Goal: Transaction & Acquisition: Purchase product/service

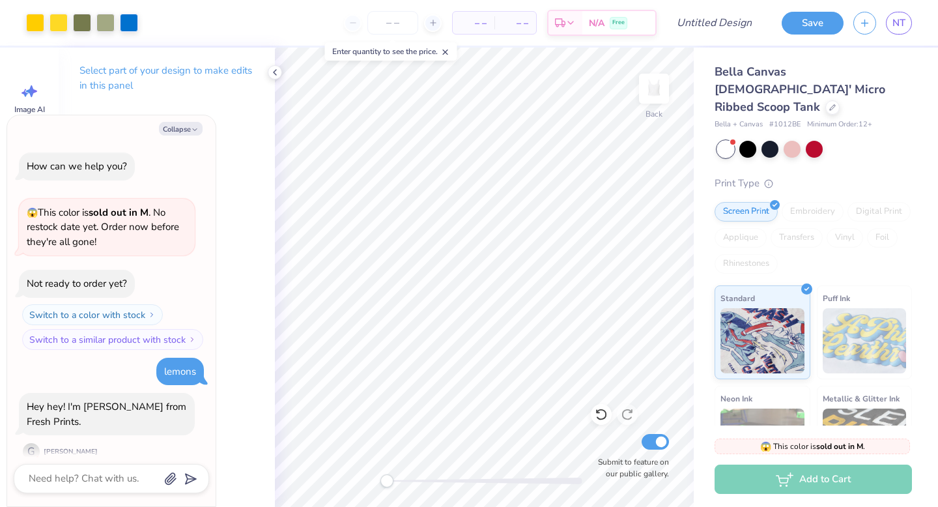
scroll to position [522, 0]
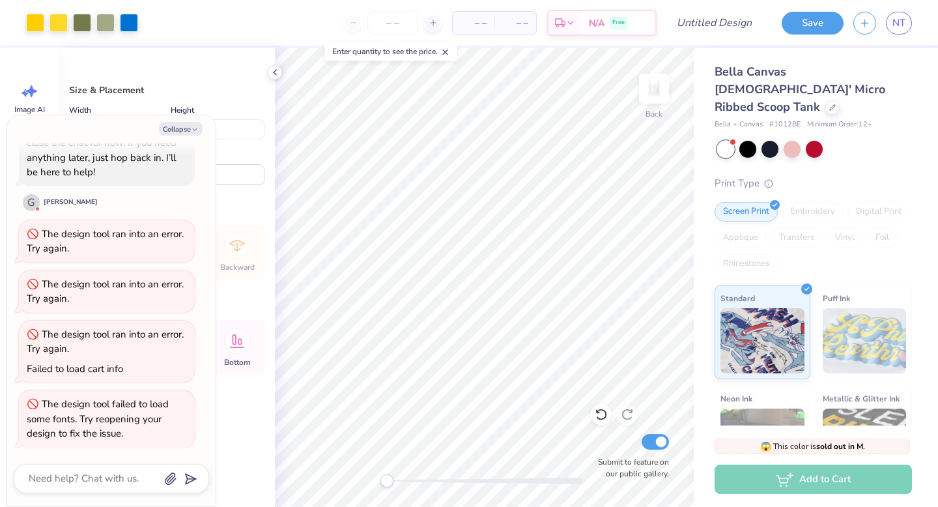
type textarea "x"
type input "1.40"
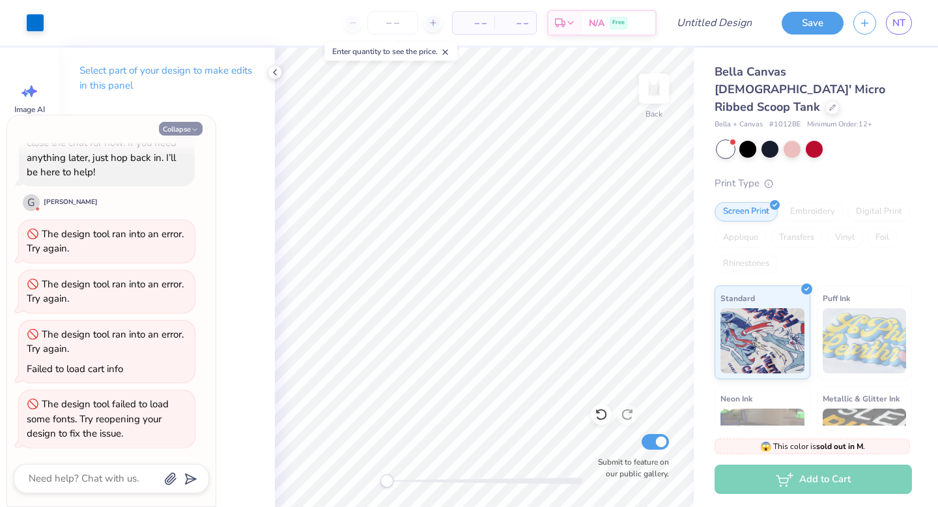
click at [191, 133] on icon "button" at bounding box center [195, 130] width 8 height 8
type textarea "x"
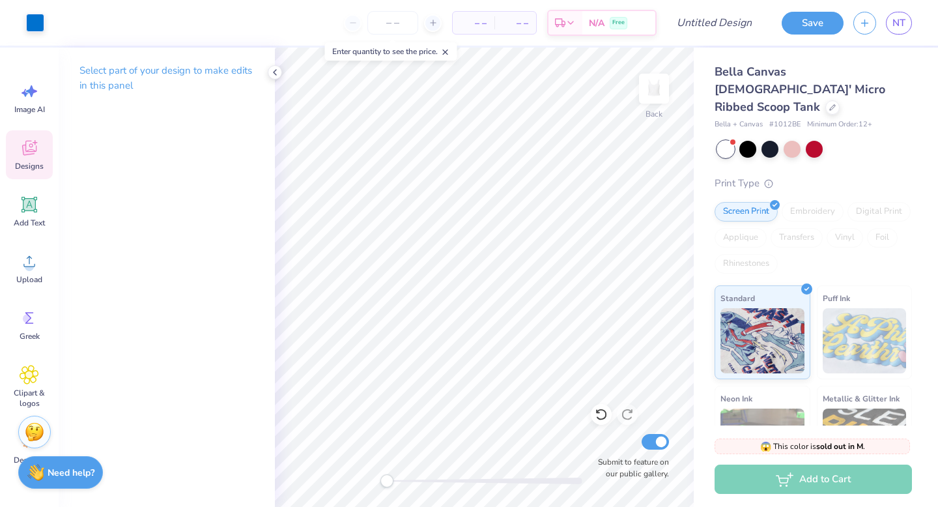
click at [28, 158] on div "Designs" at bounding box center [29, 154] width 47 height 49
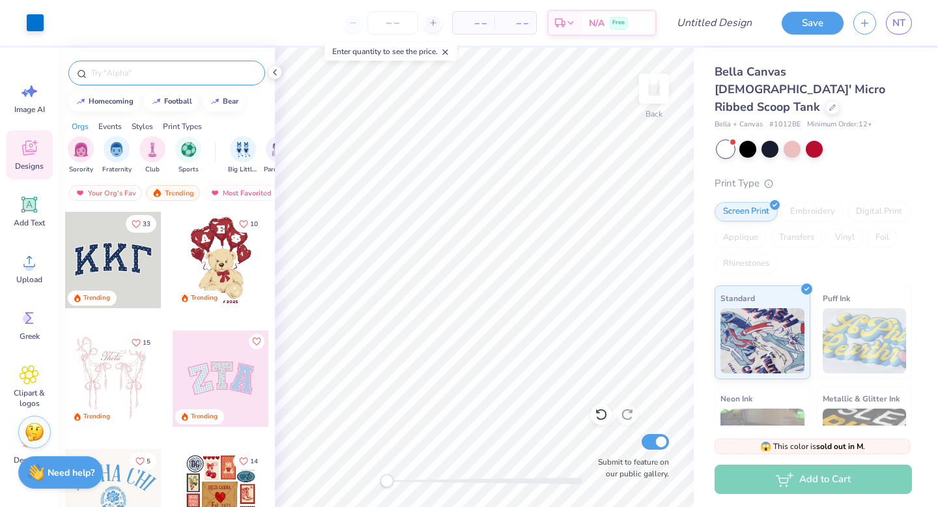
click at [116, 72] on input "text" at bounding box center [173, 72] width 167 height 13
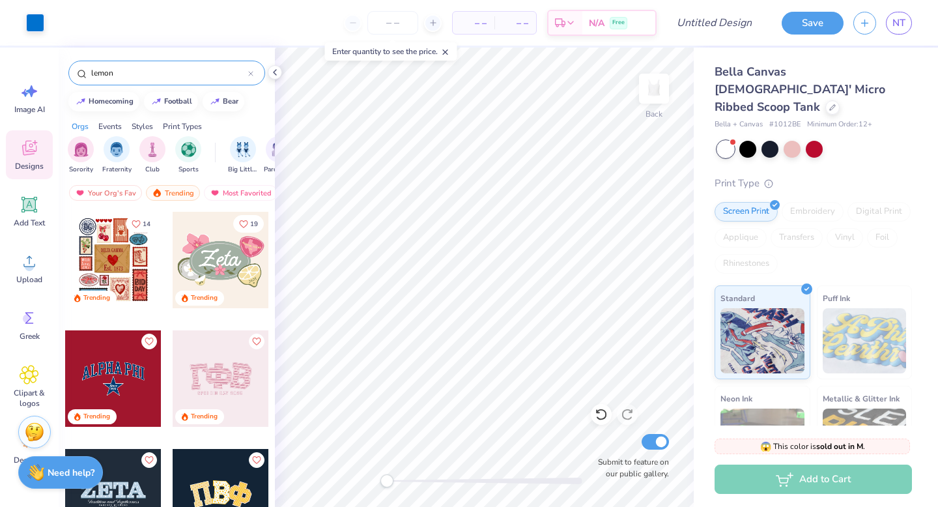
type input "lemon"
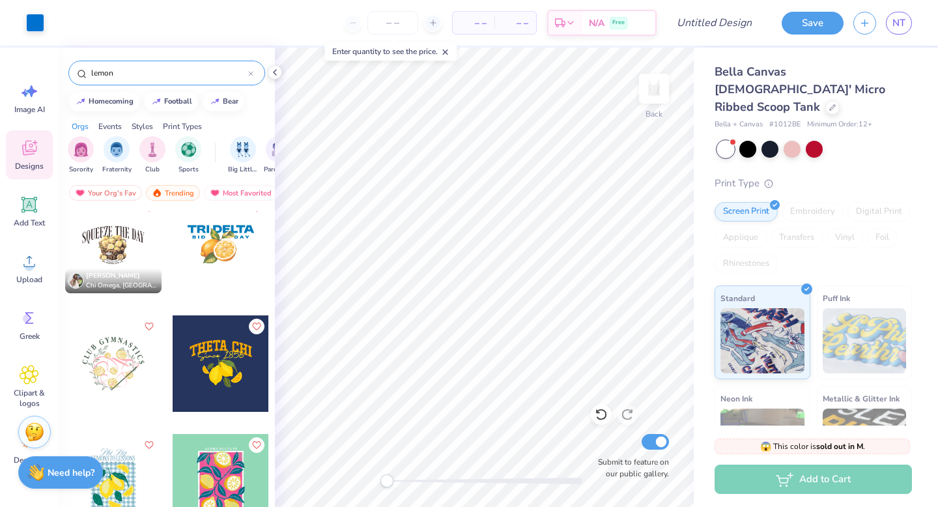
scroll to position [490, 0]
click at [217, 370] on div at bounding box center [221, 362] width 96 height 96
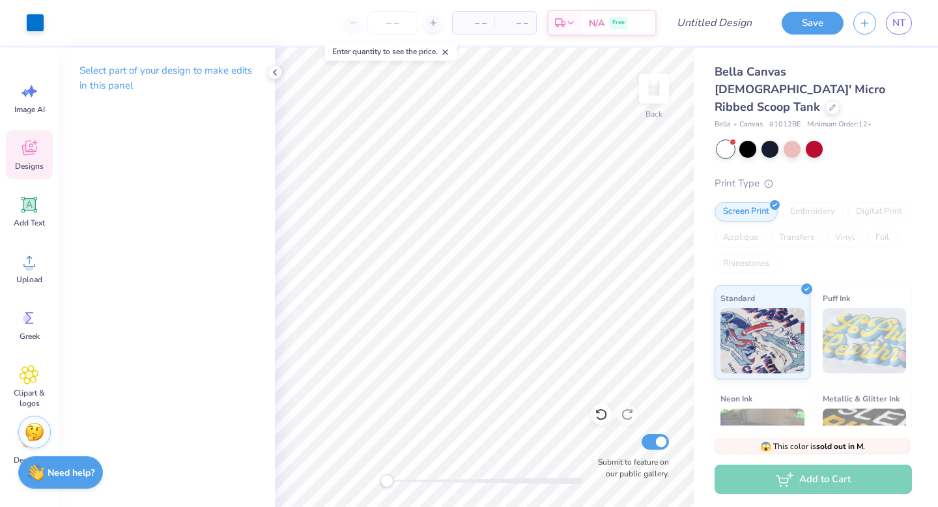
click at [16, 154] on div "Designs" at bounding box center [29, 154] width 47 height 49
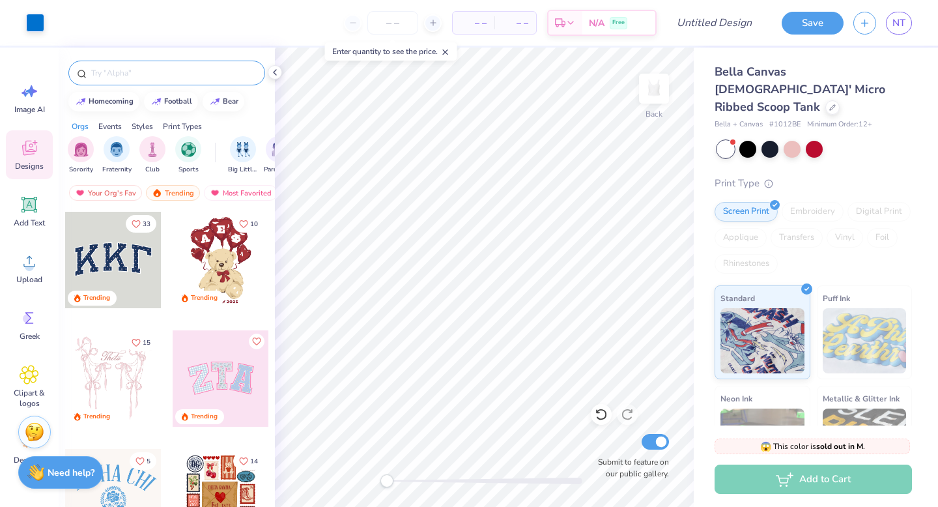
click at [111, 70] on input "text" at bounding box center [173, 72] width 167 height 13
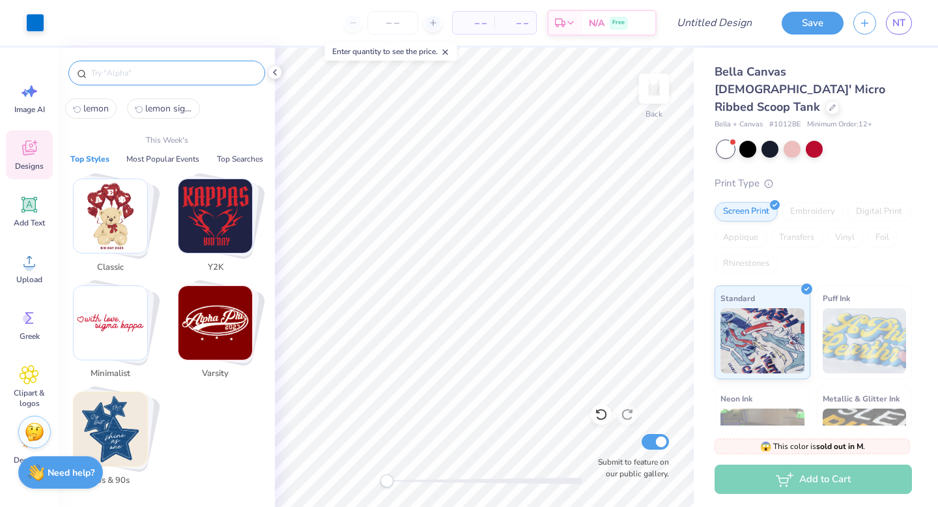
click at [94, 115] on button "lemon" at bounding box center [90, 108] width 51 height 20
type input "lemon"
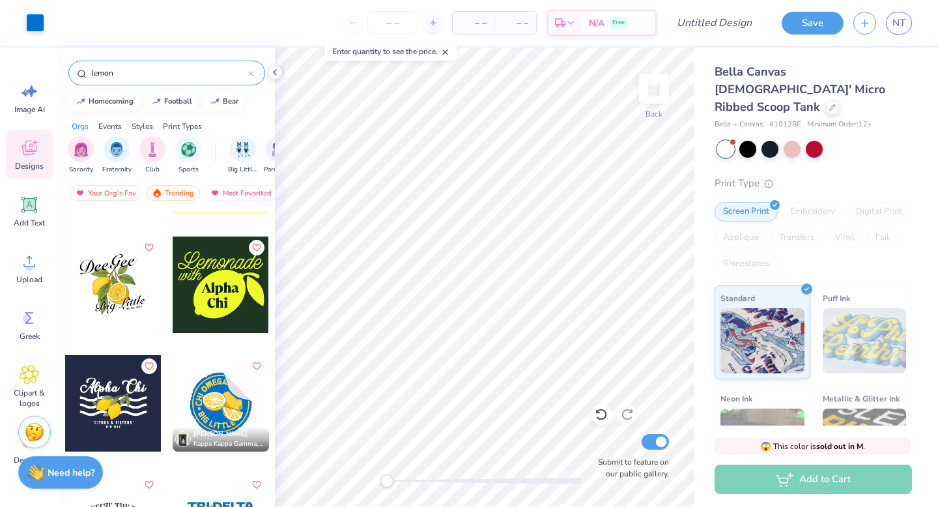
scroll to position [257, 0]
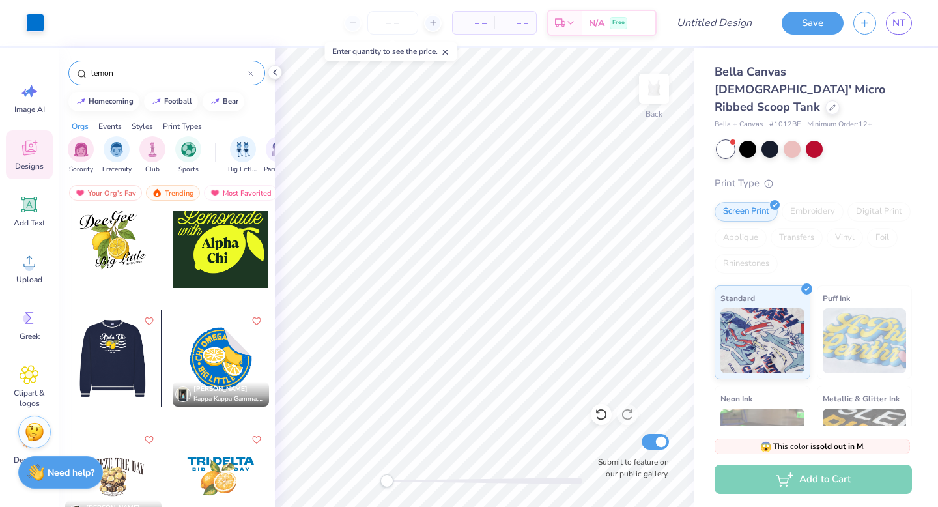
click at [65, 356] on div at bounding box center [17, 358] width 96 height 96
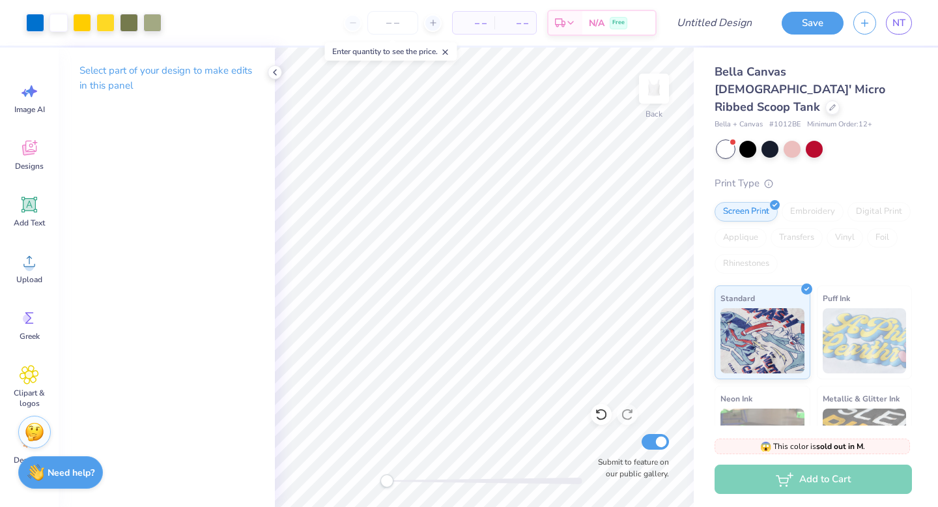
click at [269, 311] on div "Select part of your design to make edits in this panel" at bounding box center [167, 277] width 216 height 459
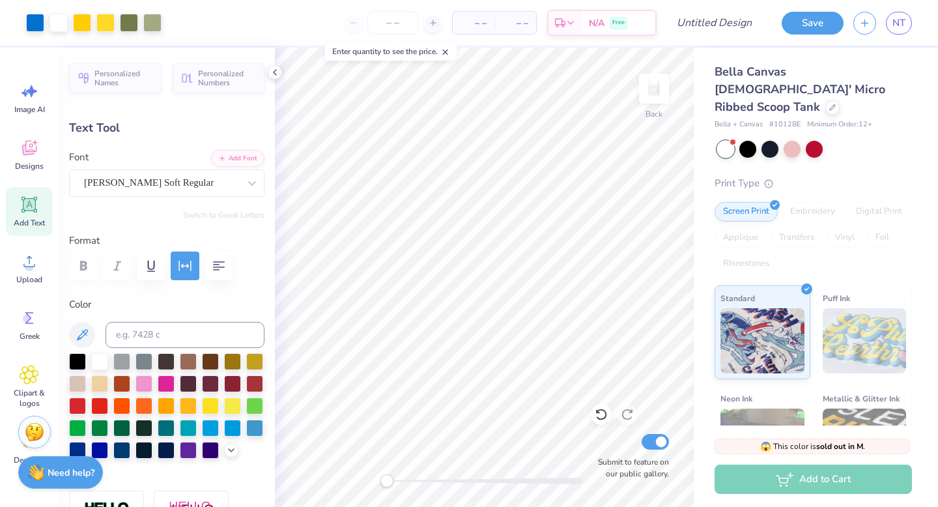
type input "3.81"
type input "0.31"
type input "6.02"
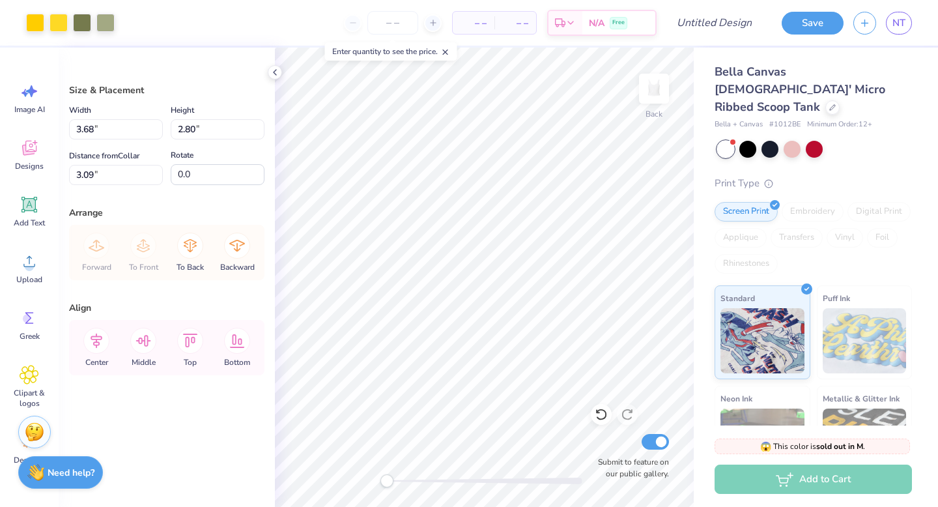
type input "1.80"
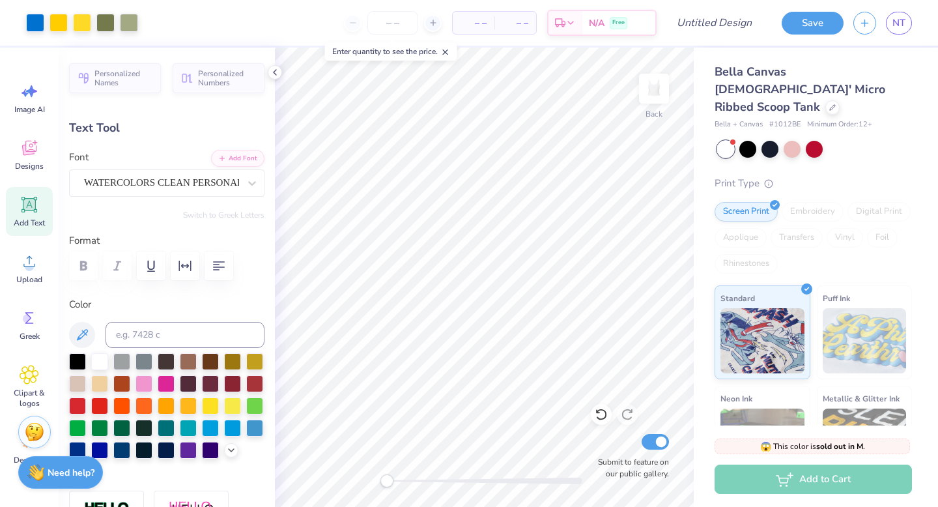
type input "0.96"
type input "0.39"
type input "3.44"
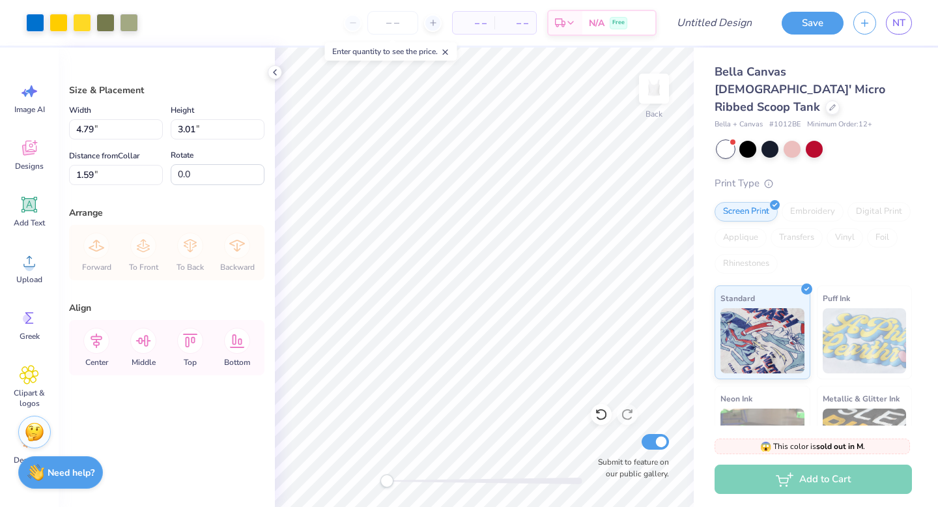
type input "2.00"
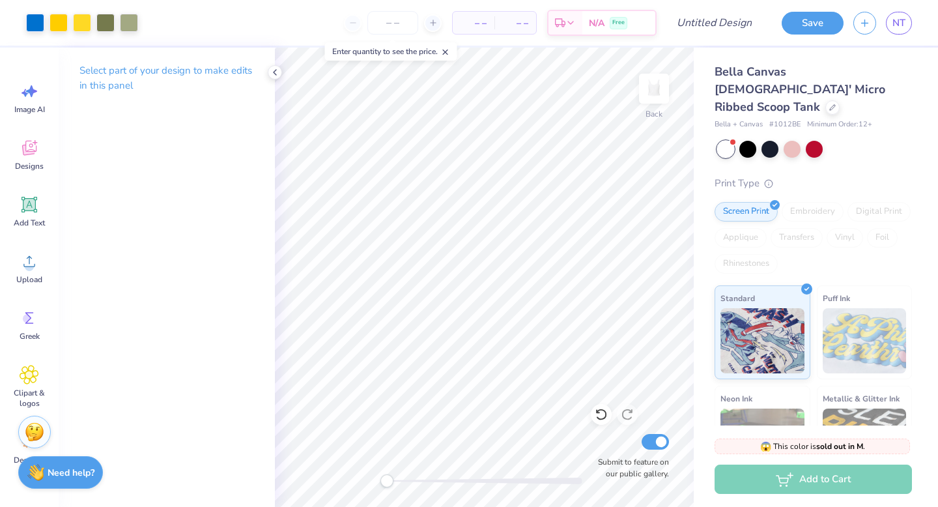
click at [275, 72] on icon at bounding box center [275, 72] width 10 height 10
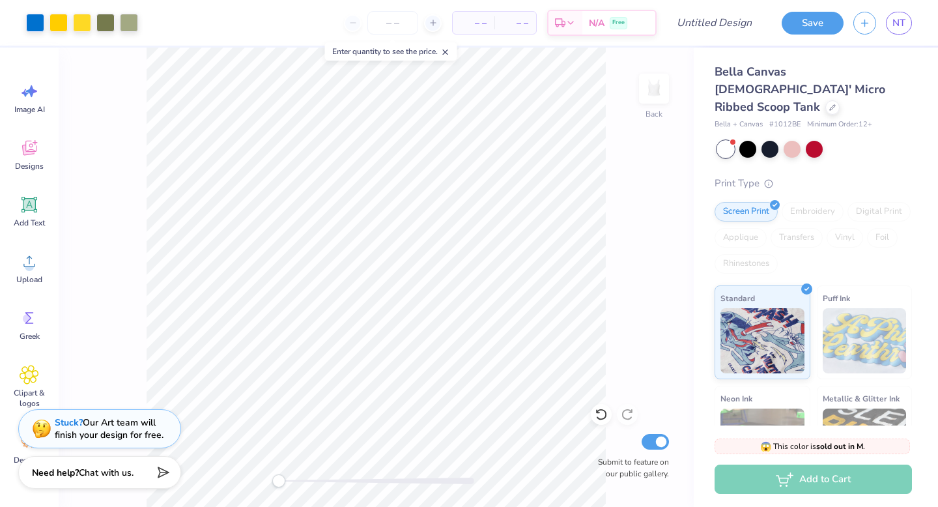
click at [143, 90] on div "Back Submit to feature on our public gallery." at bounding box center [376, 277] width 635 height 459
click at [747, 139] on div at bounding box center [747, 147] width 17 height 17
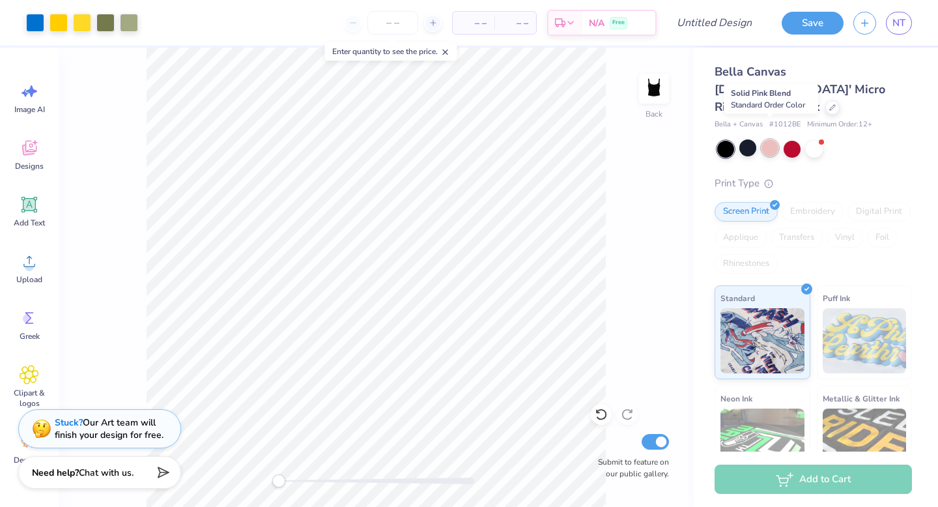
click at [770, 139] on div at bounding box center [769, 147] width 17 height 17
click at [810, 139] on div at bounding box center [813, 147] width 17 height 17
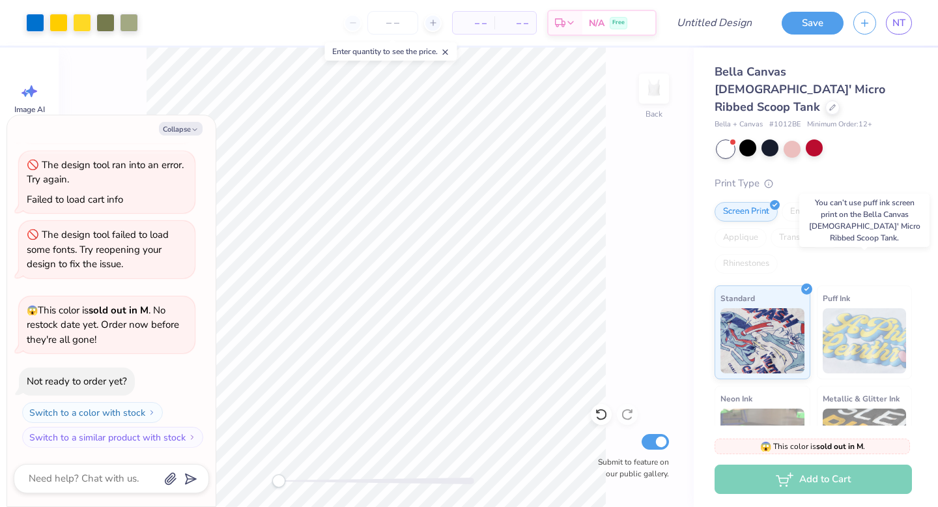
scroll to position [137, 0]
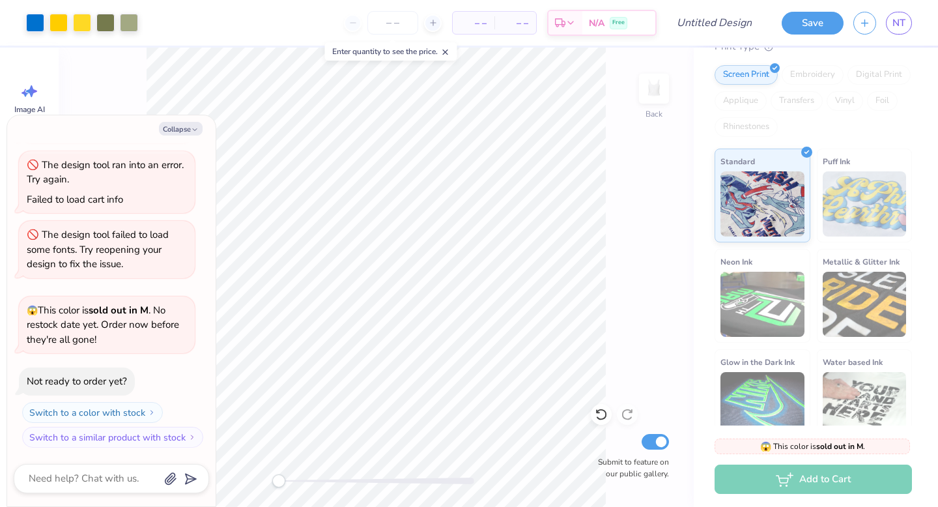
click at [687, 244] on div "Back Submit to feature on our public gallery." at bounding box center [376, 277] width 635 height 459
click at [811, 483] on div "Add to Cart" at bounding box center [812, 478] width 197 height 29
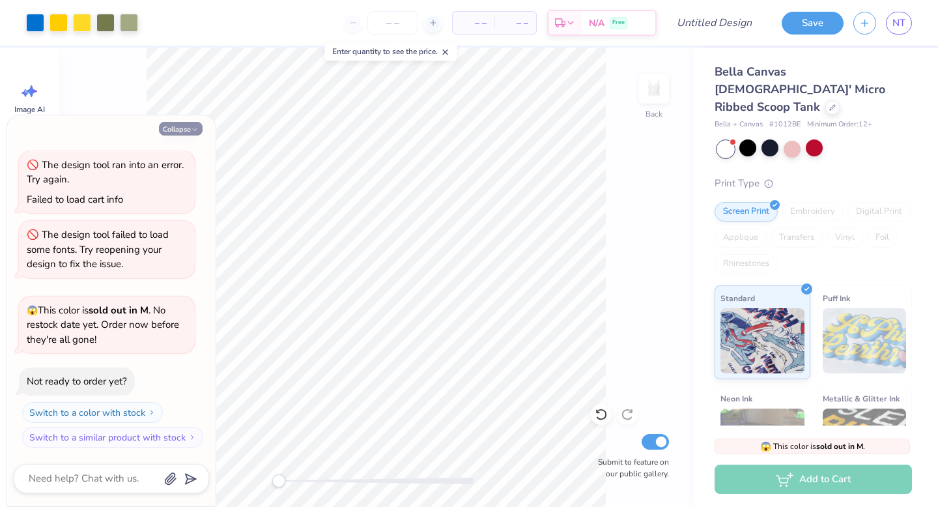
click at [183, 130] on button "Collapse" at bounding box center [181, 129] width 44 height 14
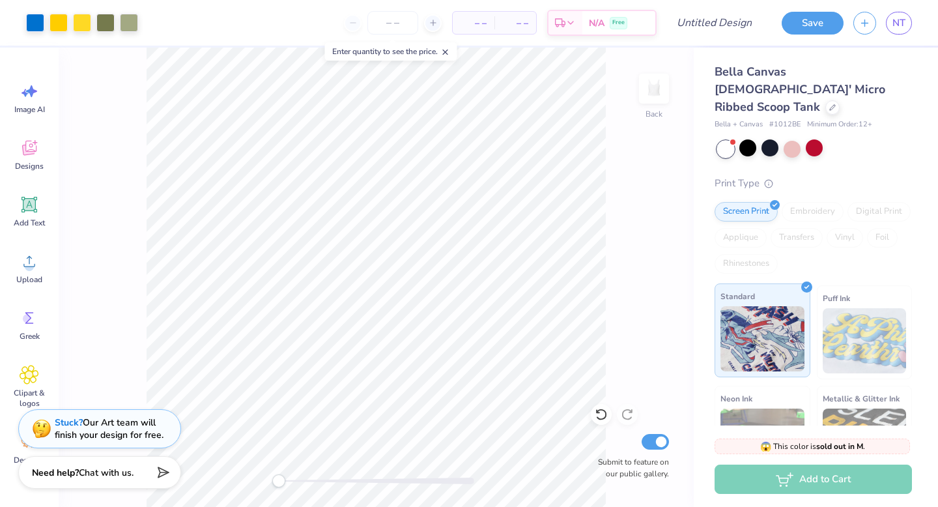
scroll to position [137, 0]
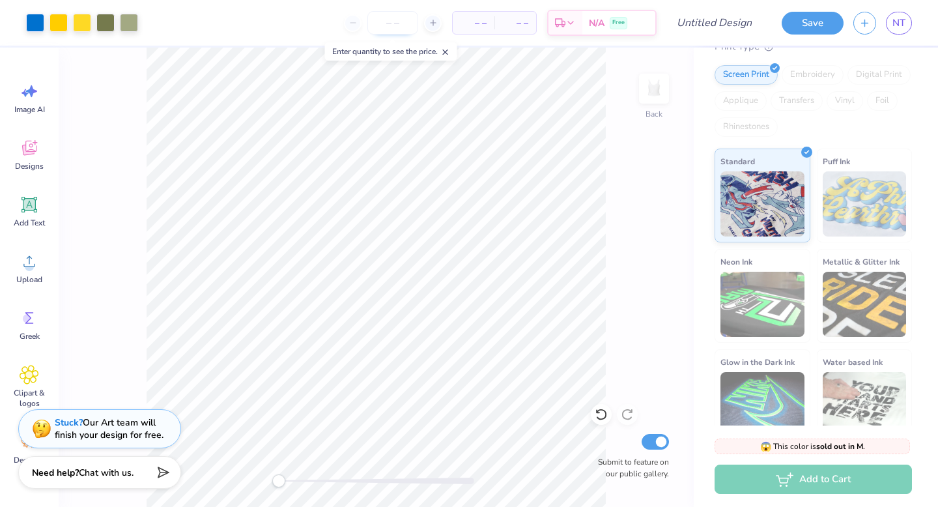
click at [392, 23] on input "number" at bounding box center [392, 22] width 51 height 23
click at [448, 49] on icon at bounding box center [445, 52] width 9 height 9
click at [484, 17] on span "– –" at bounding box center [473, 23] width 26 height 14
click at [479, 27] on span "– –" at bounding box center [473, 23] width 26 height 14
click at [605, 27] on div "N/A Free" at bounding box center [618, 24] width 73 height 23
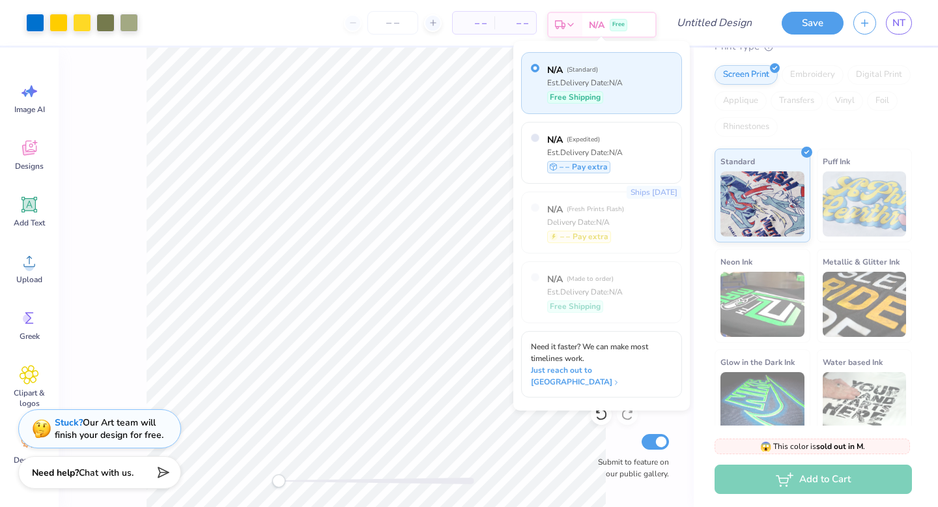
click at [603, 24] on span "N/A" at bounding box center [597, 25] width 16 height 14
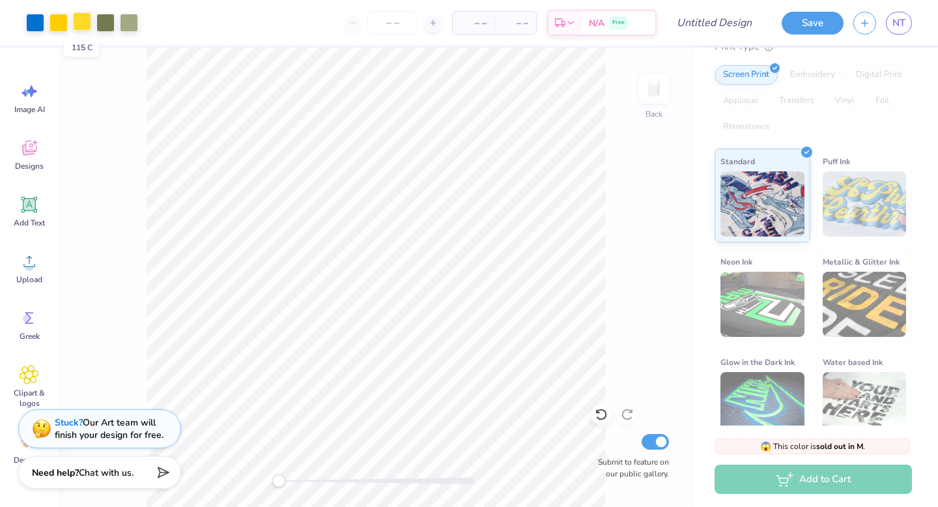
click at [81, 25] on div at bounding box center [82, 21] width 18 height 18
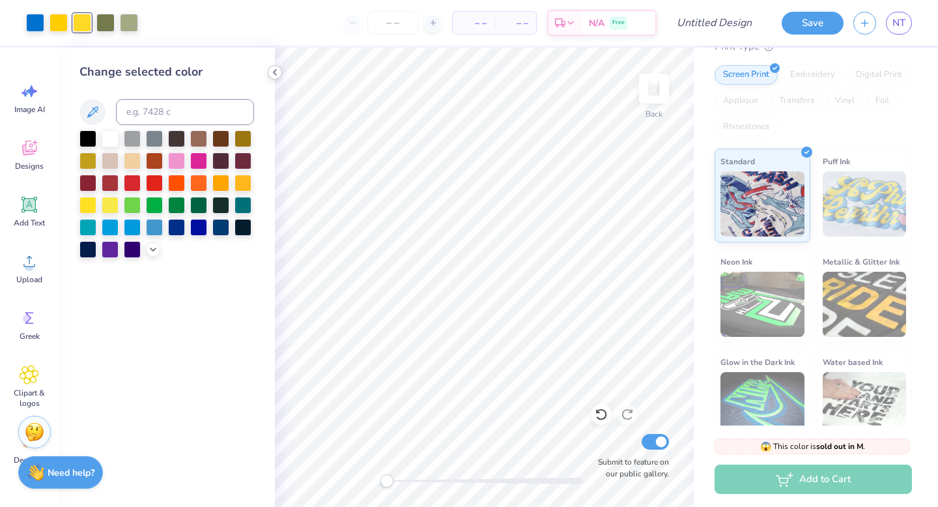
click at [271, 70] on icon at bounding box center [275, 72] width 10 height 10
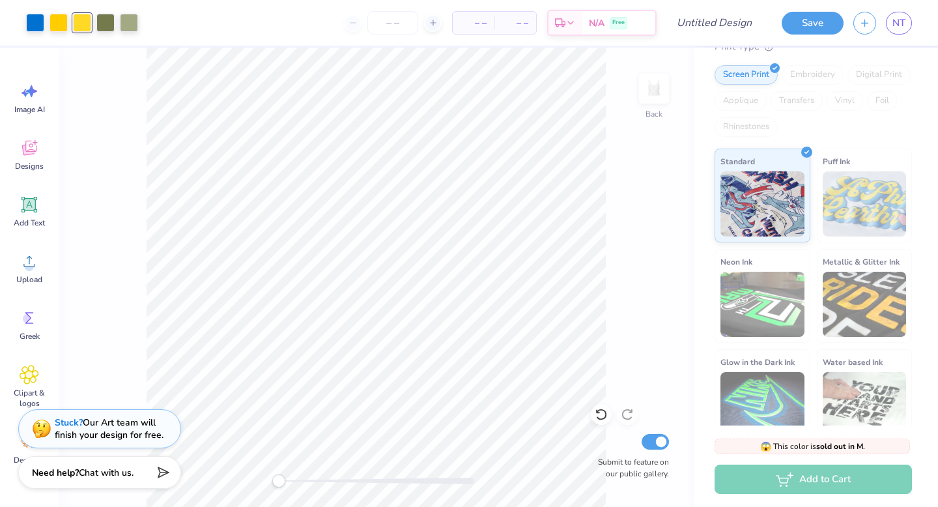
click at [623, 87] on div "Back Submit to feature on our public gallery." at bounding box center [376, 277] width 635 height 459
click at [643, 87] on img at bounding box center [654, 89] width 52 height 52
click at [657, 89] on img at bounding box center [654, 89] width 52 height 52
click at [135, 426] on div "Stuck? Our Art team will finish your design for free." at bounding box center [109, 426] width 109 height 25
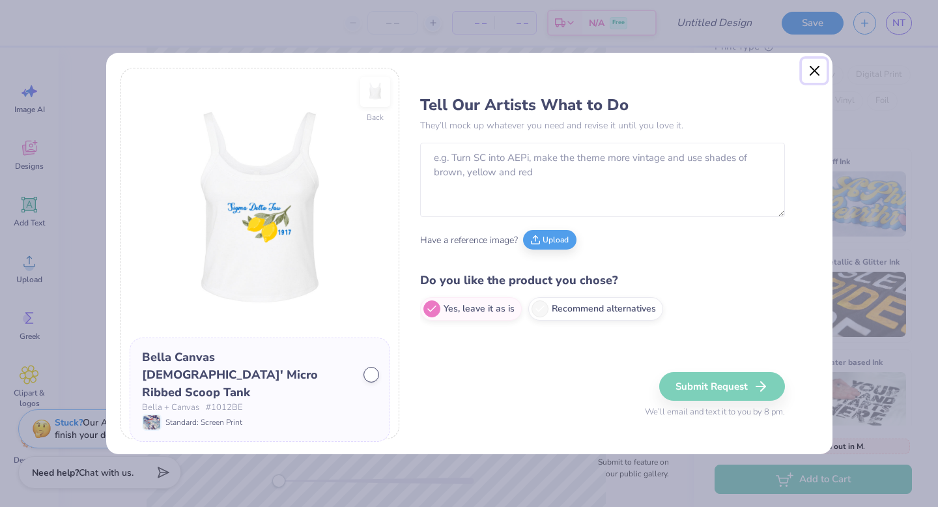
click at [813, 71] on button "Close" at bounding box center [813, 71] width 25 height 25
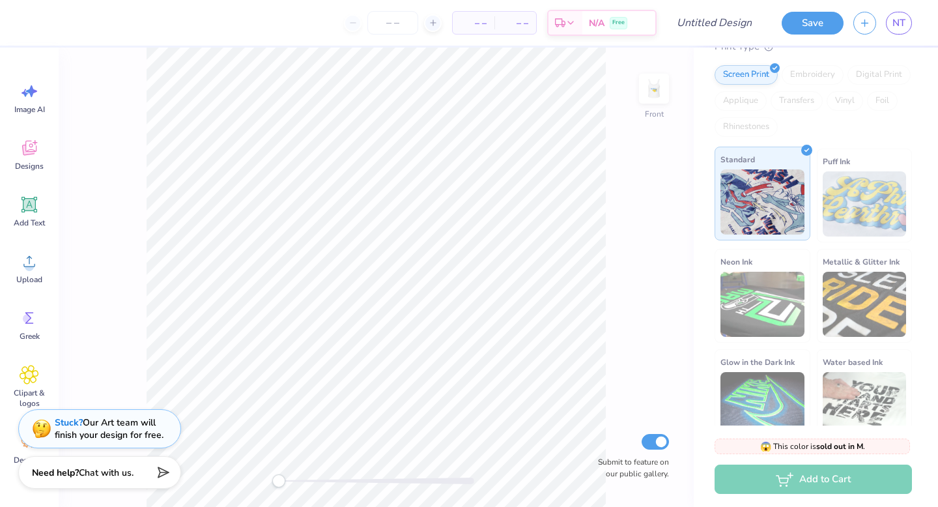
scroll to position [0, 0]
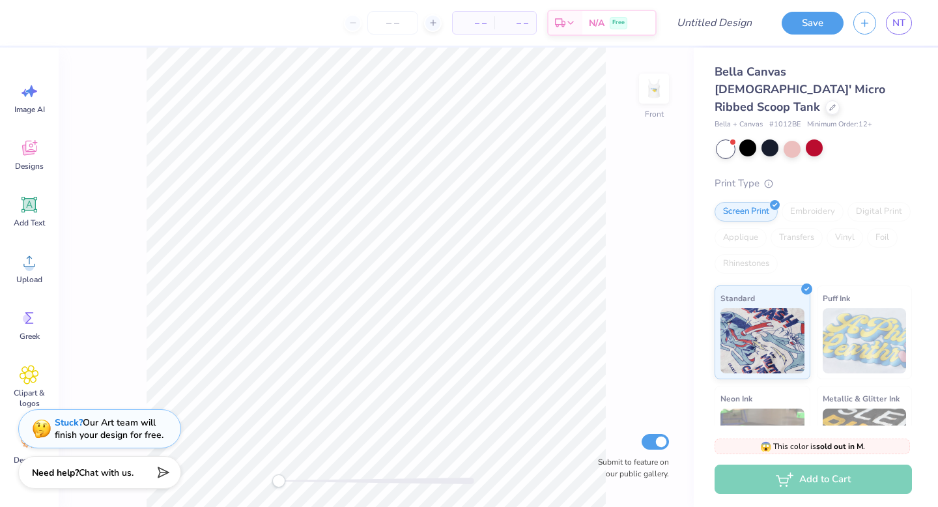
click at [820, 176] on div "Print Type" at bounding box center [812, 183] width 197 height 15
click at [825, 99] on div at bounding box center [832, 106] width 14 height 14
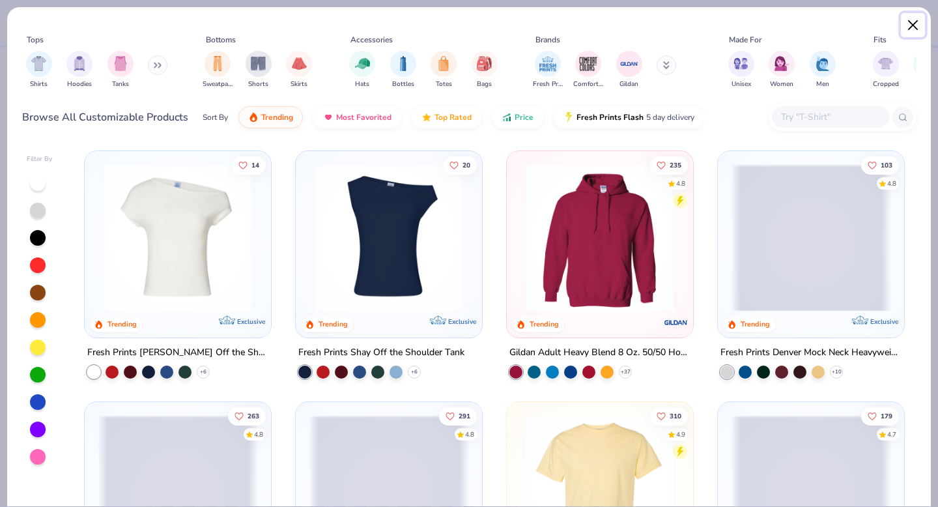
click at [913, 27] on button "Close" at bounding box center [912, 25] width 25 height 25
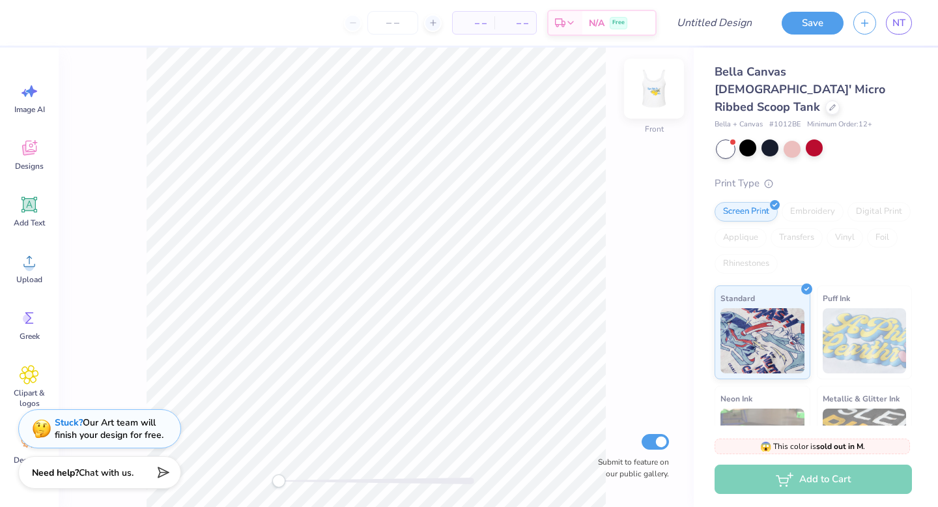
click at [654, 92] on img at bounding box center [654, 89] width 52 height 52
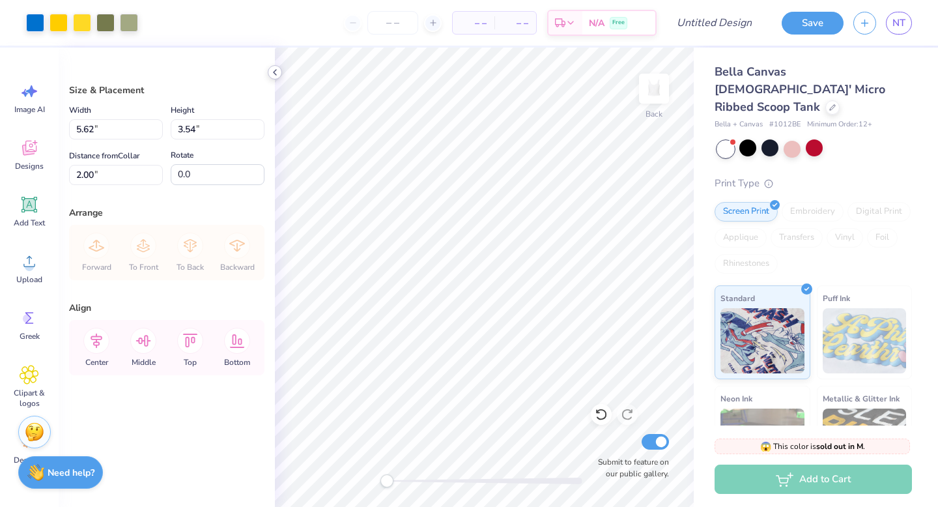
click at [275, 73] on icon at bounding box center [275, 72] width 10 height 10
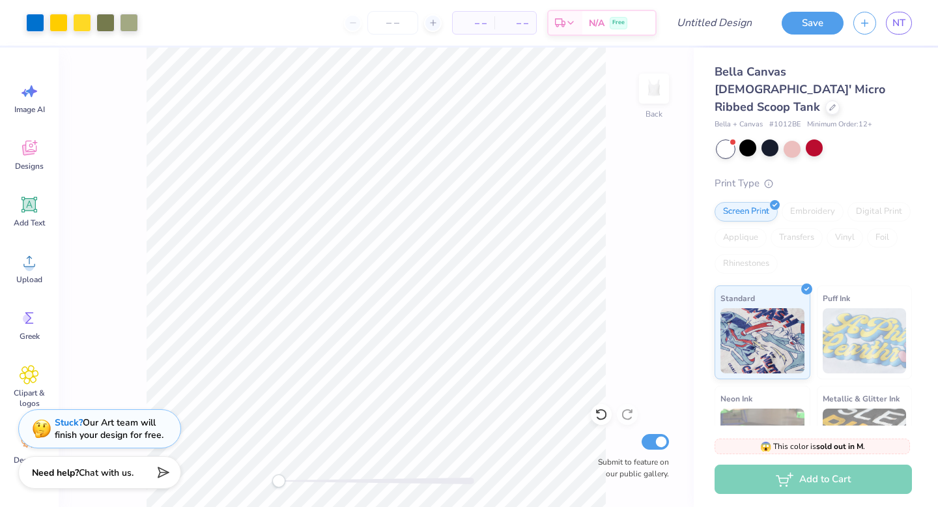
click at [607, 254] on div "Back Submit to feature on our public gallery." at bounding box center [376, 277] width 635 height 459
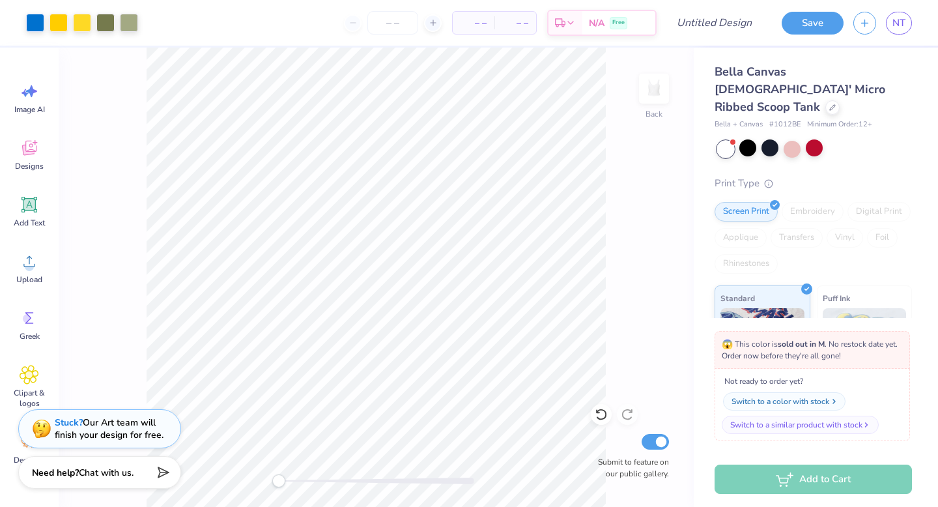
click at [776, 401] on div "Switch to a color with stock" at bounding box center [780, 401] width 98 height 12
click at [797, 398] on div "Switch to a color with stock" at bounding box center [780, 401] width 98 height 12
click at [795, 419] on div "Switch to a similar product with stock" at bounding box center [797, 425] width 132 height 12
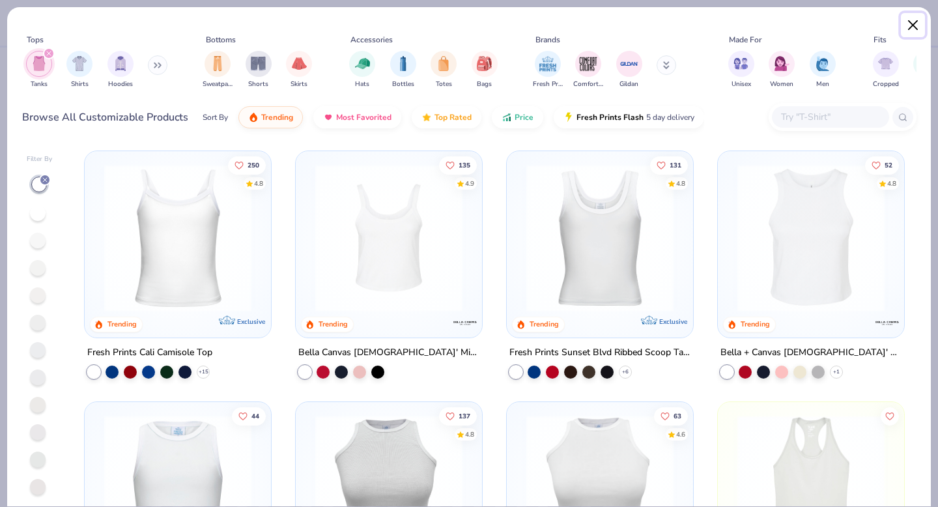
click at [913, 22] on button "Close" at bounding box center [912, 25] width 25 height 25
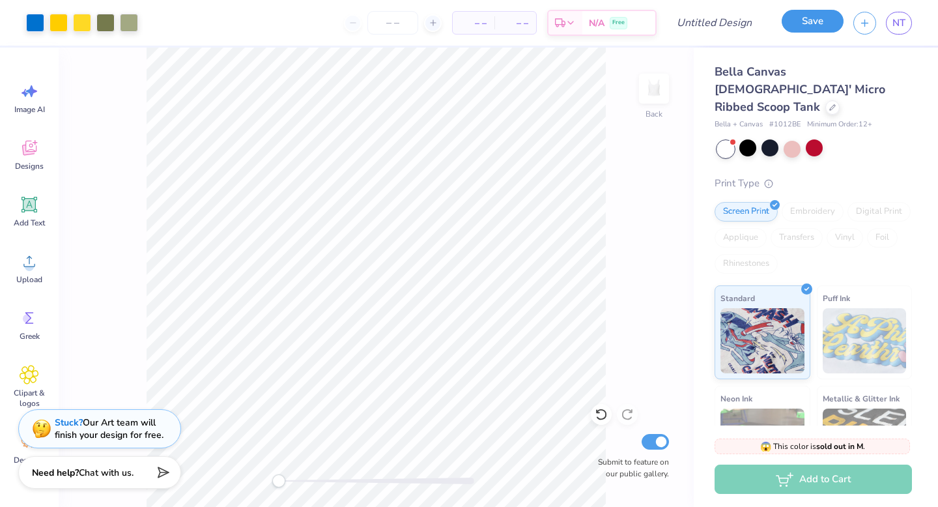
click at [813, 18] on button "Save" at bounding box center [812, 21] width 62 height 23
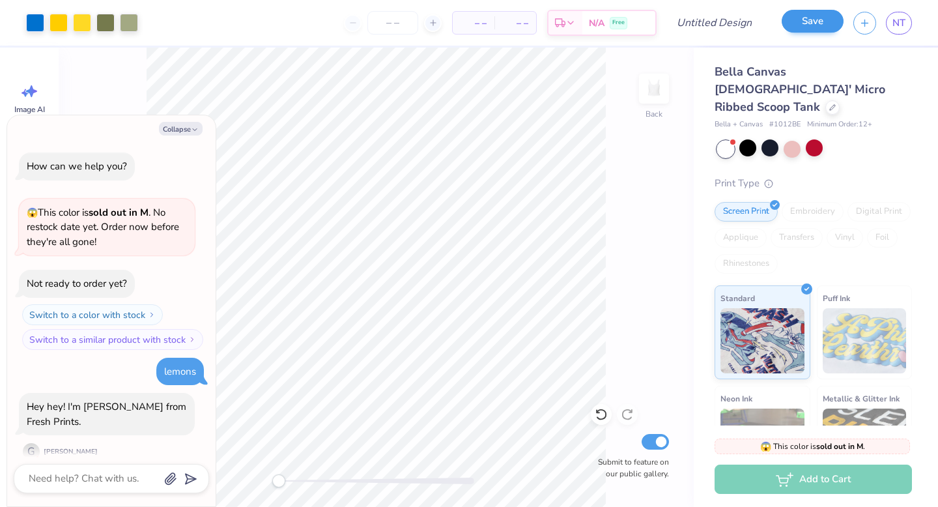
scroll to position [727, 0]
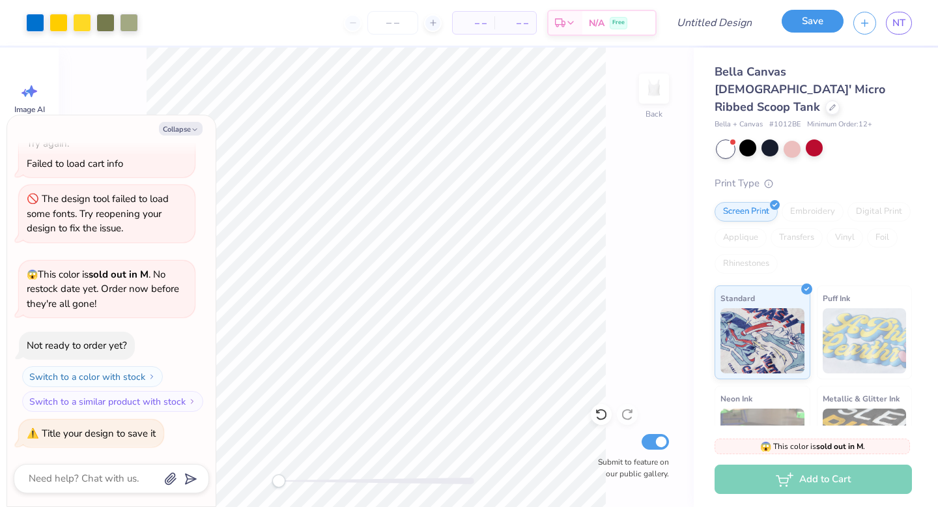
click at [813, 18] on button "Save" at bounding box center [812, 21] width 62 height 23
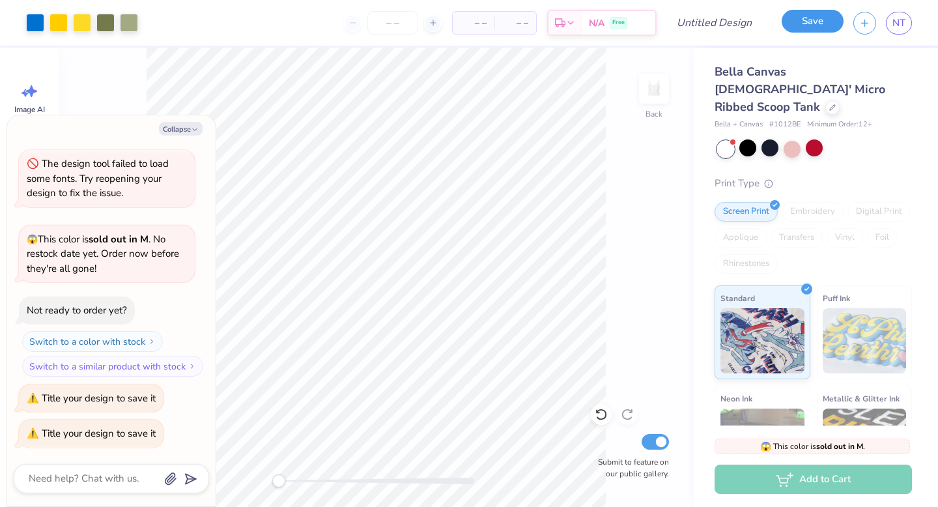
click at [813, 18] on button "Save" at bounding box center [812, 21] width 62 height 23
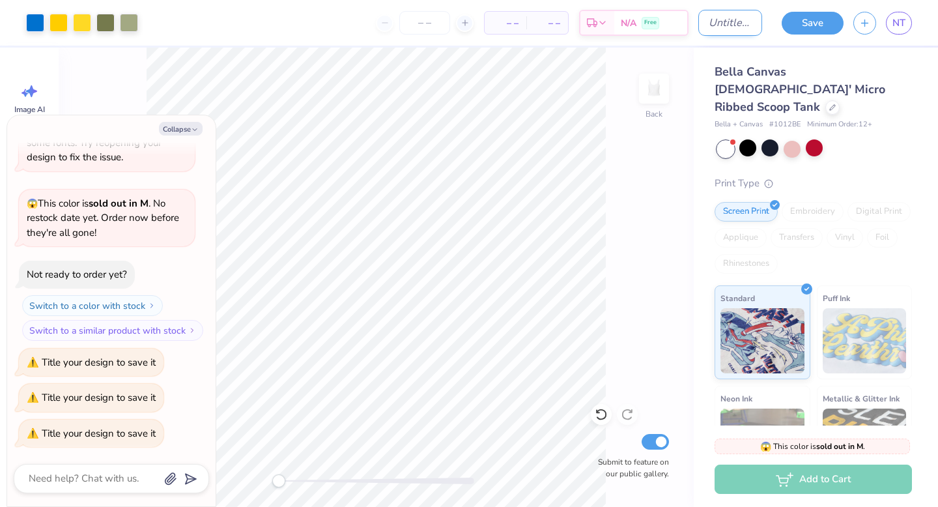
type textarea "x"
click at [716, 22] on input "Design Title" at bounding box center [730, 23] width 64 height 26
type input "b"
type textarea "x"
type input "bi"
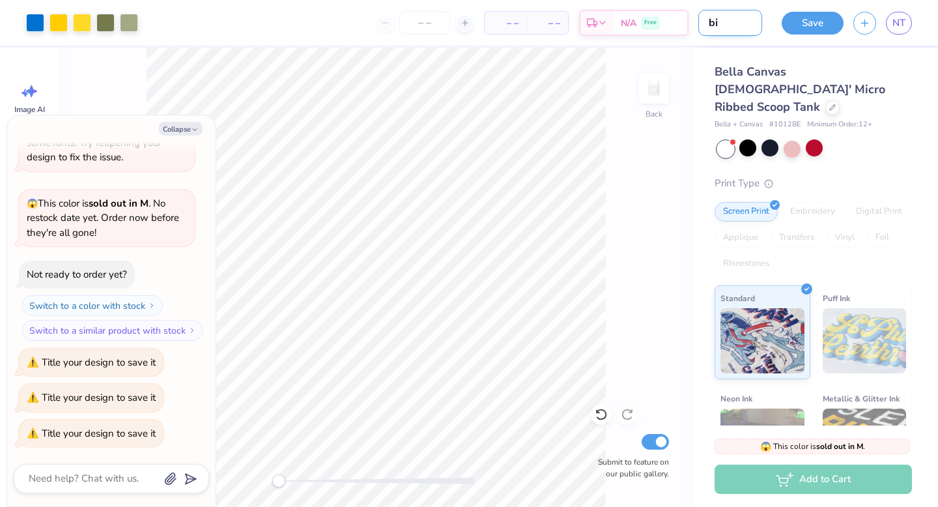
type textarea "x"
type input "big"
type textarea "x"
type input "big"
type textarea "x"
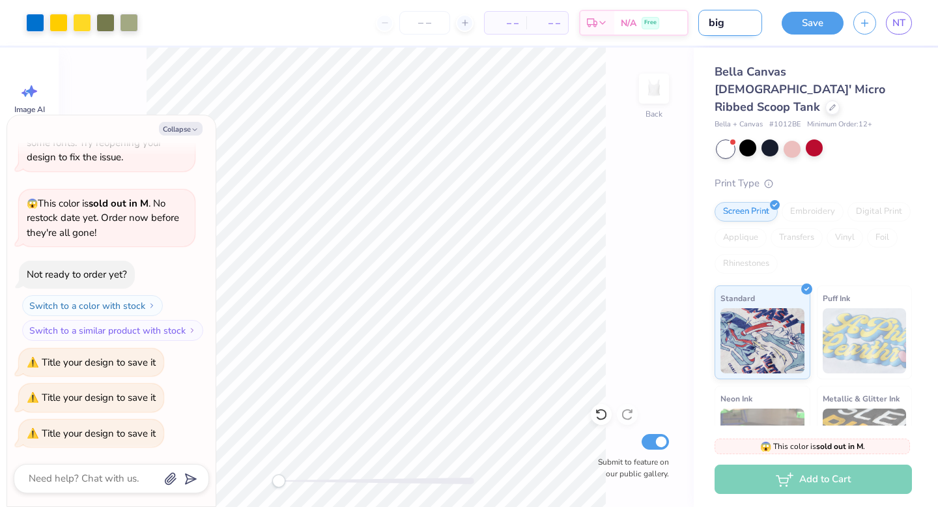
type input "[PERSON_NAME]"
type textarea "x"
type input "big li"
type textarea "x"
type input "big lit"
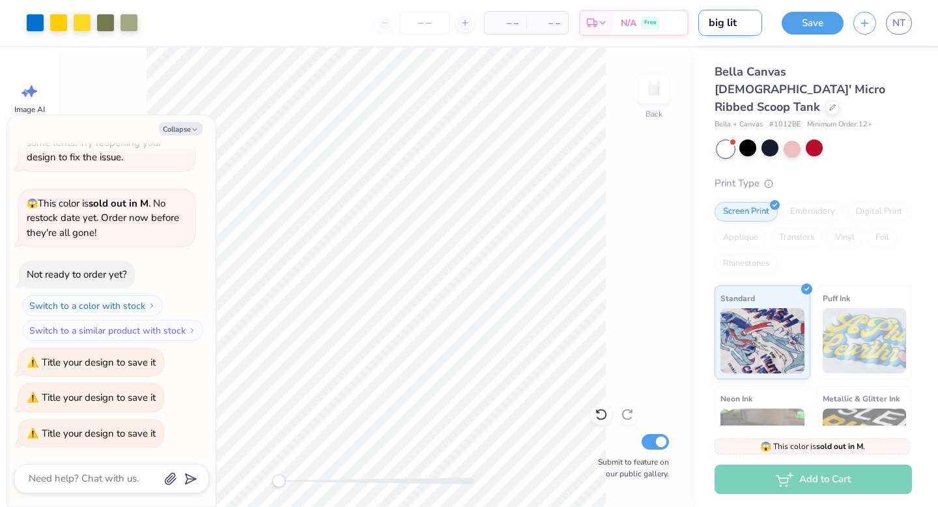
type textarea "x"
type input "big litt"
type textarea "x"
type input "big littl"
type textarea "x"
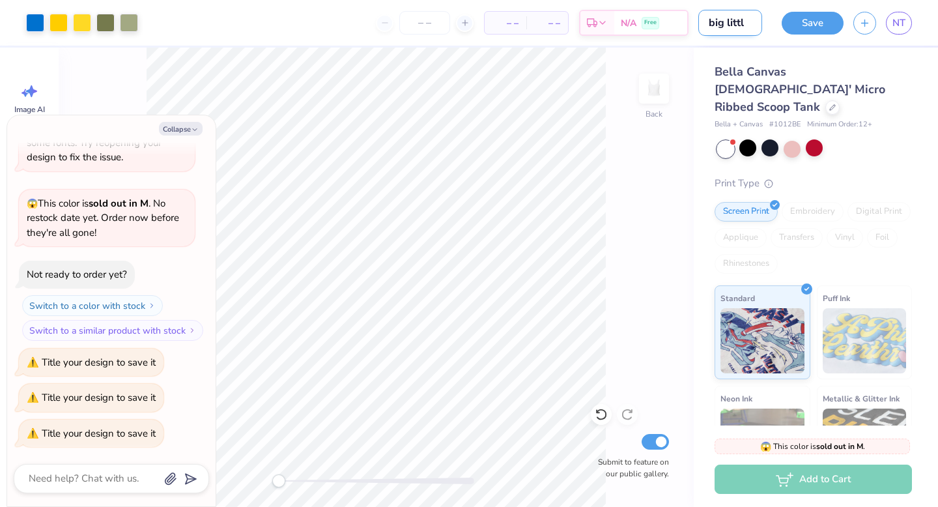
type input "big little"
type textarea "x"
type input "big little"
click at [809, 17] on button "Save" at bounding box center [812, 23] width 62 height 23
click at [809, 25] on div "Save" at bounding box center [812, 23] width 62 height 23
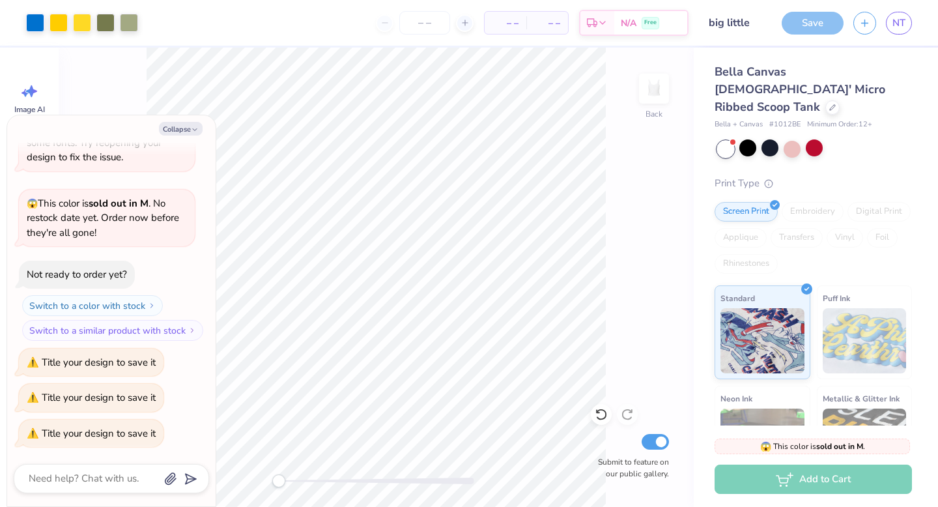
click at [824, 29] on div "Save" at bounding box center [812, 23] width 62 height 23
click at [823, 27] on div "Save" at bounding box center [812, 23] width 62 height 23
click at [894, 22] on span "NT" at bounding box center [898, 23] width 13 height 15
click at [798, 23] on div "Save" at bounding box center [812, 23] width 62 height 23
click at [856, 25] on button "button" at bounding box center [864, 21] width 23 height 23
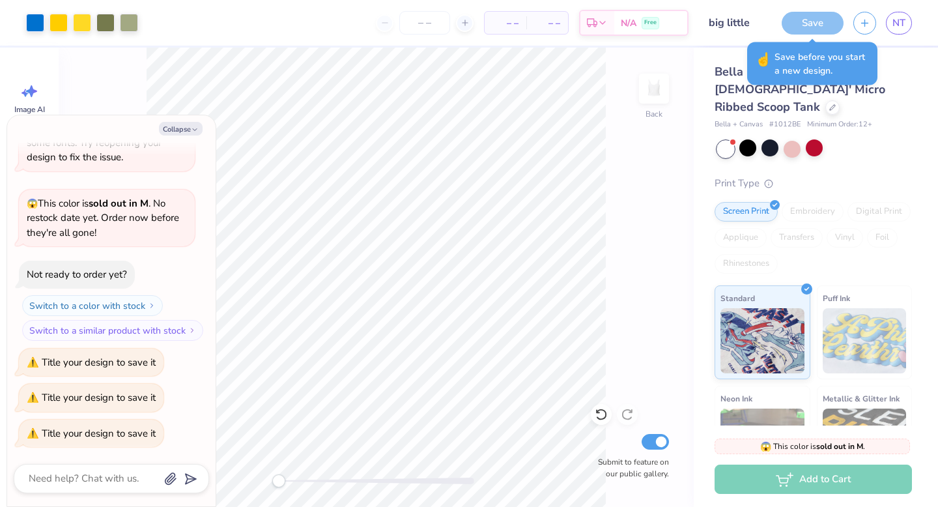
click at [795, 26] on div "Save" at bounding box center [812, 23] width 62 height 23
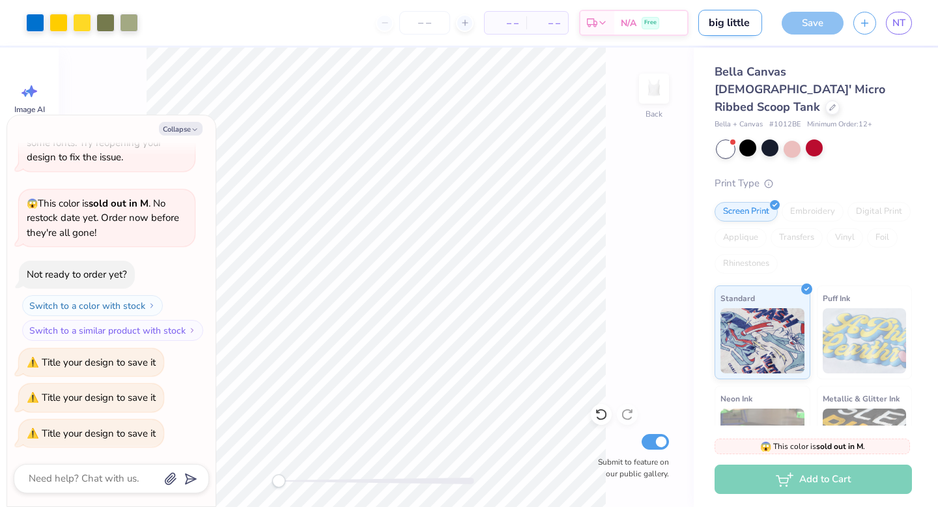
click at [738, 28] on input "big little" at bounding box center [730, 23] width 64 height 26
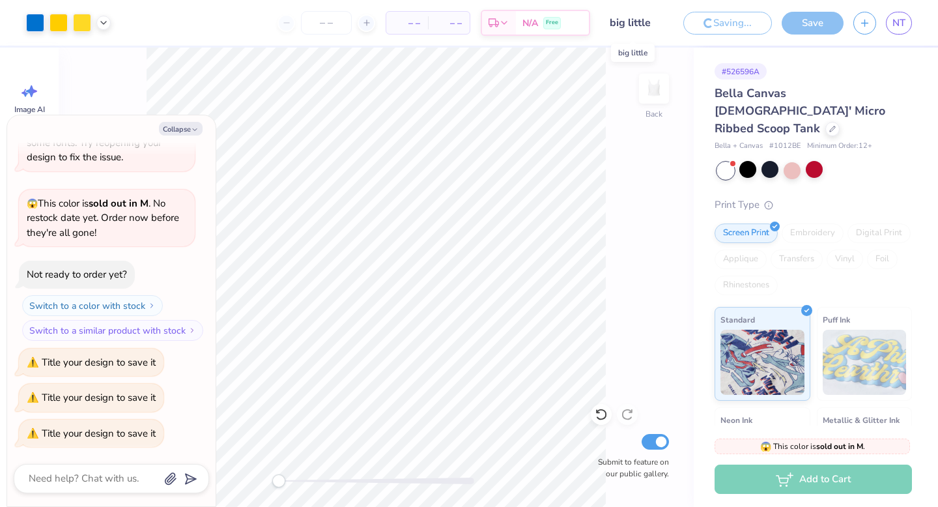
click at [626, 19] on input "big little" at bounding box center [632, 23] width 64 height 26
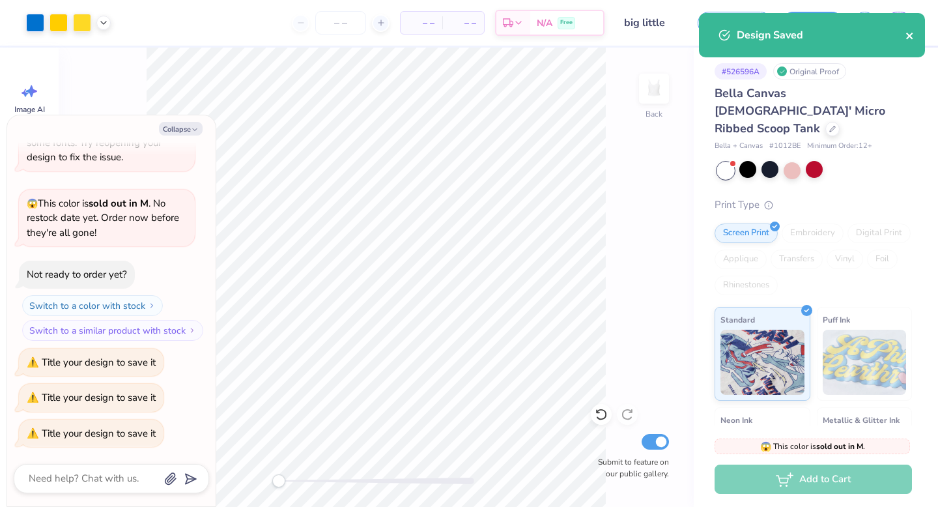
click at [910, 33] on icon "close" at bounding box center [909, 36] width 7 height 7
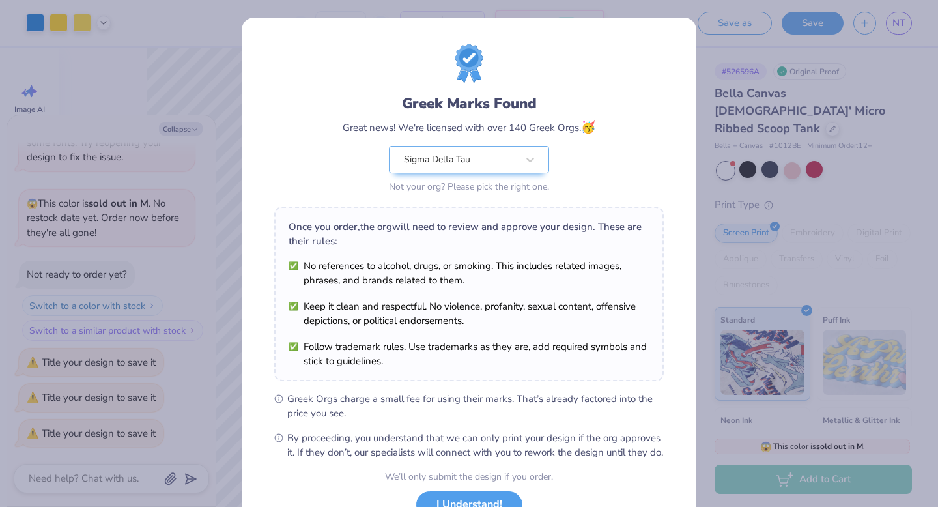
click at [217, 34] on div "Greek Marks Found Great news! We're licensed with over 140 Greek Orgs. 🥳 Sigma …" at bounding box center [469, 253] width 938 height 507
click at [488, 181] on div "Not your org? Please pick the right one." at bounding box center [469, 187] width 160 height 14
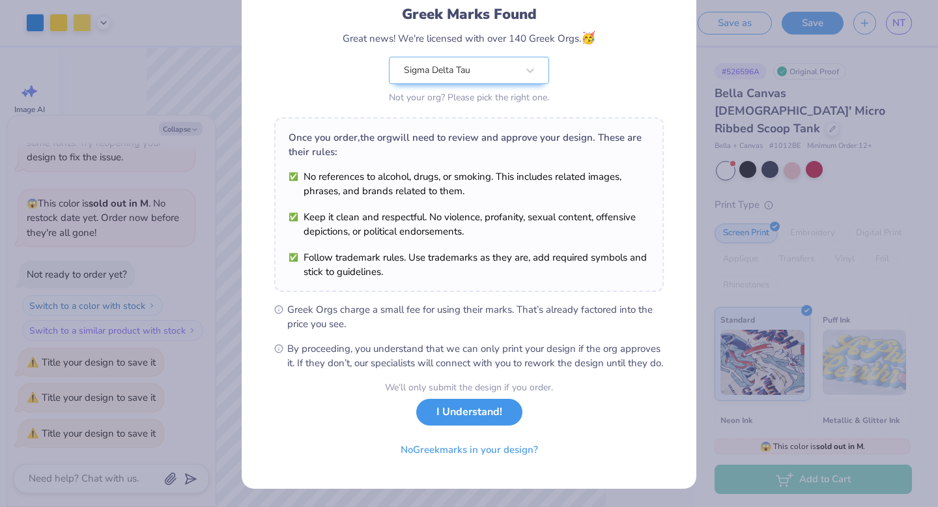
click at [459, 419] on button "I Understand!" at bounding box center [469, 411] width 106 height 27
type textarea "x"
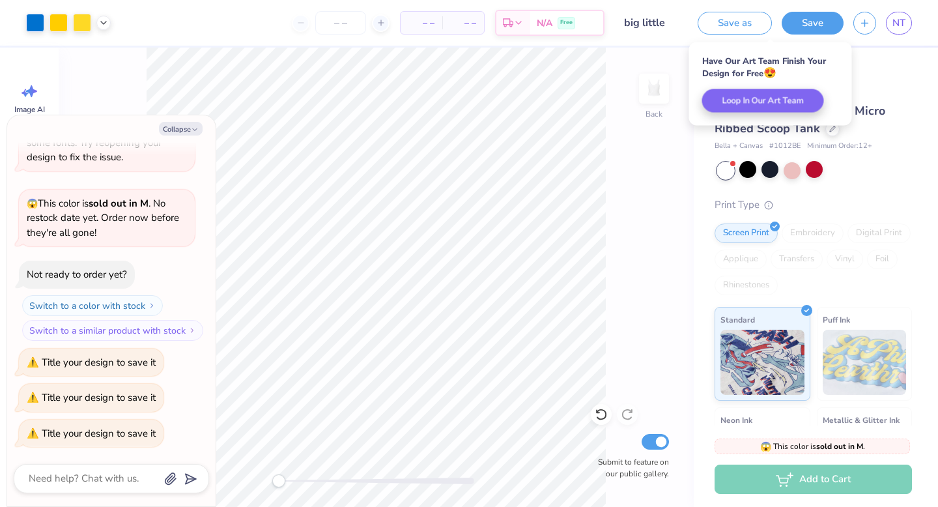
scroll to position [0, 0]
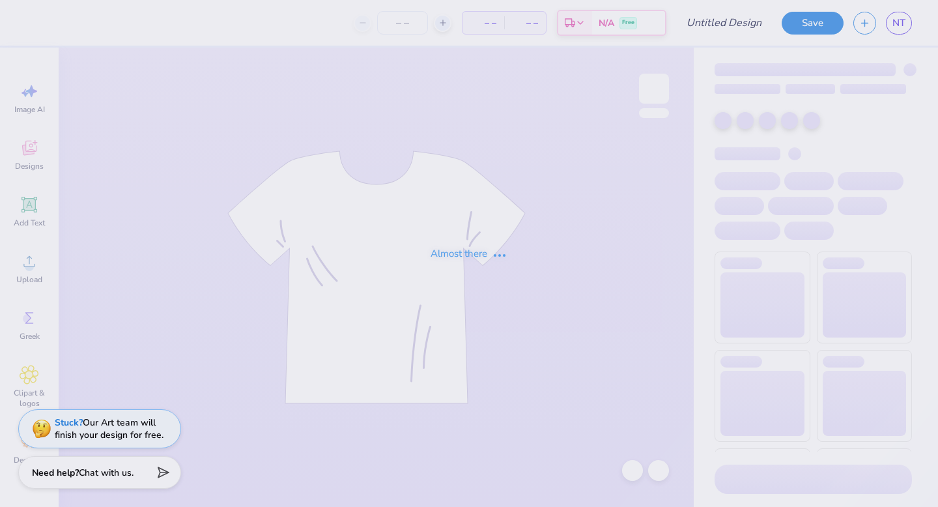
type input "big little"
type input "3"
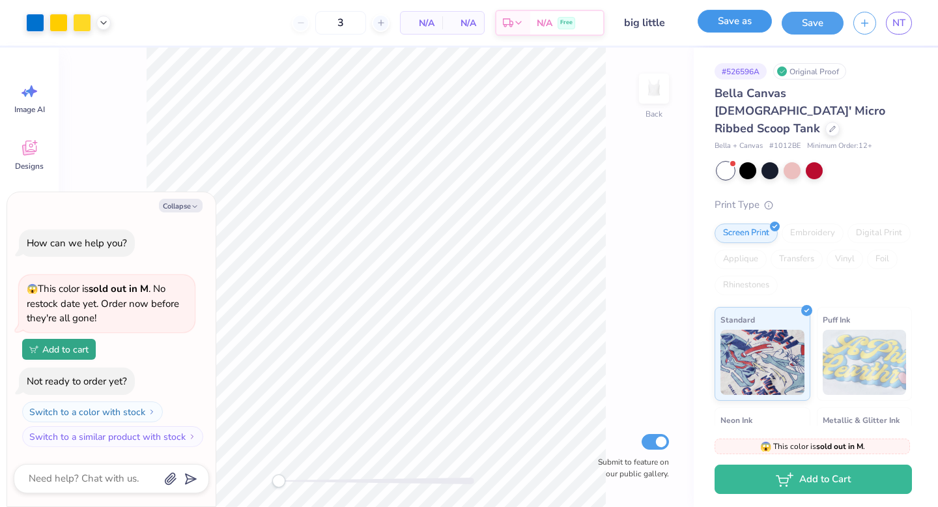
click at [716, 23] on button "Save as" at bounding box center [734, 21] width 74 height 23
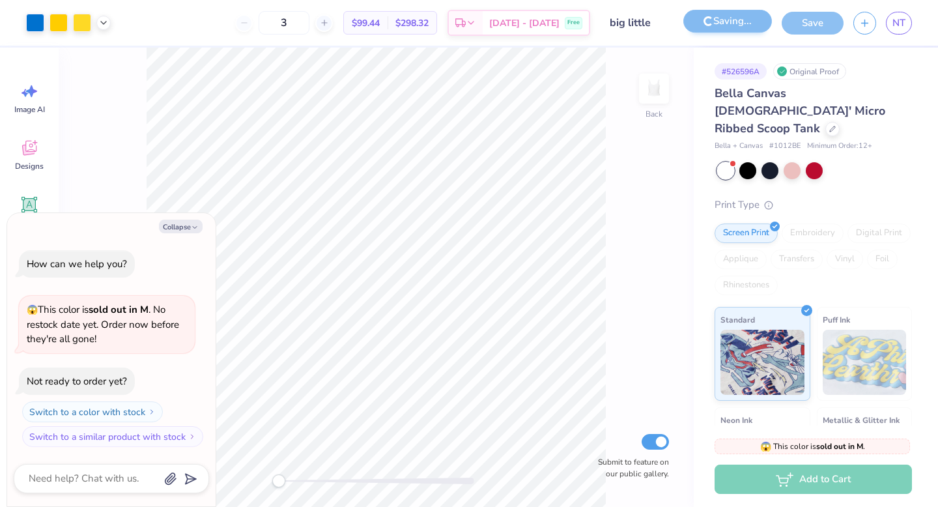
type textarea "x"
click at [378, 20] on span "$99.44" at bounding box center [366, 23] width 28 height 14
click at [309, 25] on input "3" at bounding box center [283, 22] width 51 height 23
type textarea "x"
type input "1"
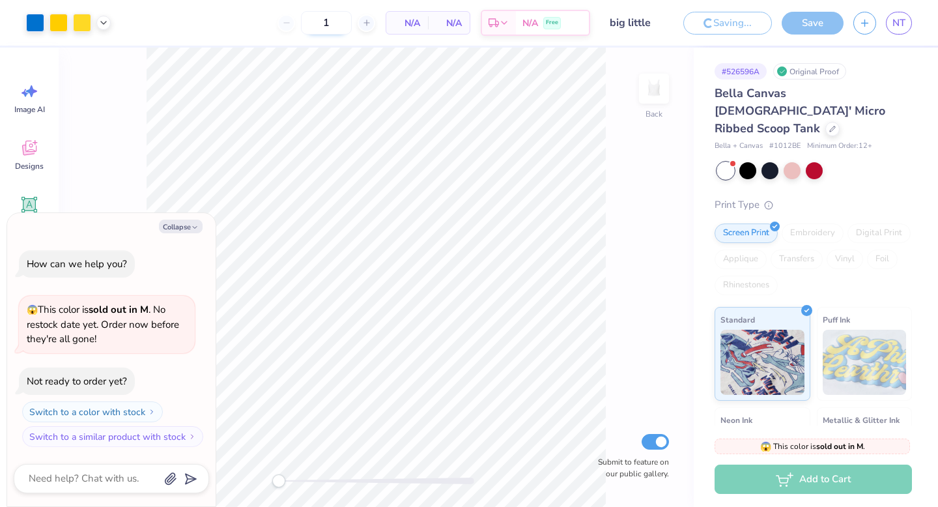
type textarea "x"
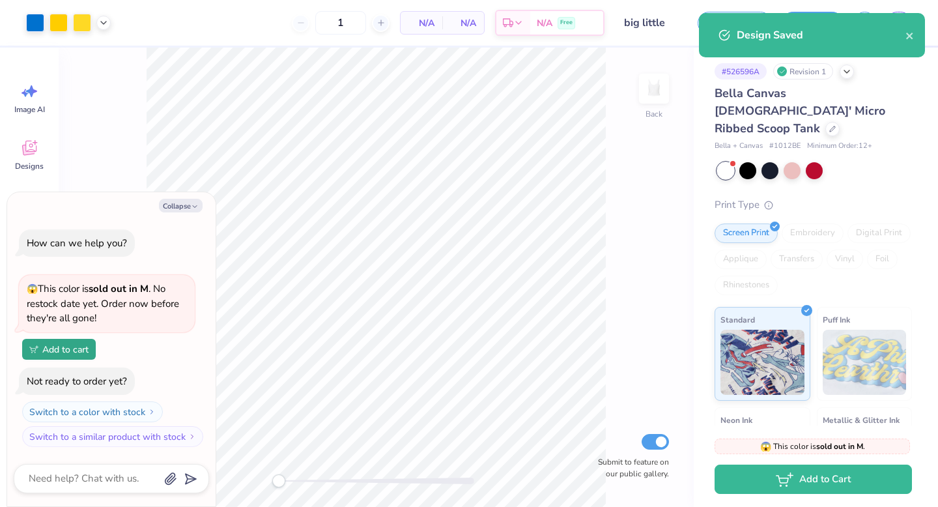
type input "12"
click at [421, 23] on span "N/A" at bounding box center [421, 23] width 26 height 14
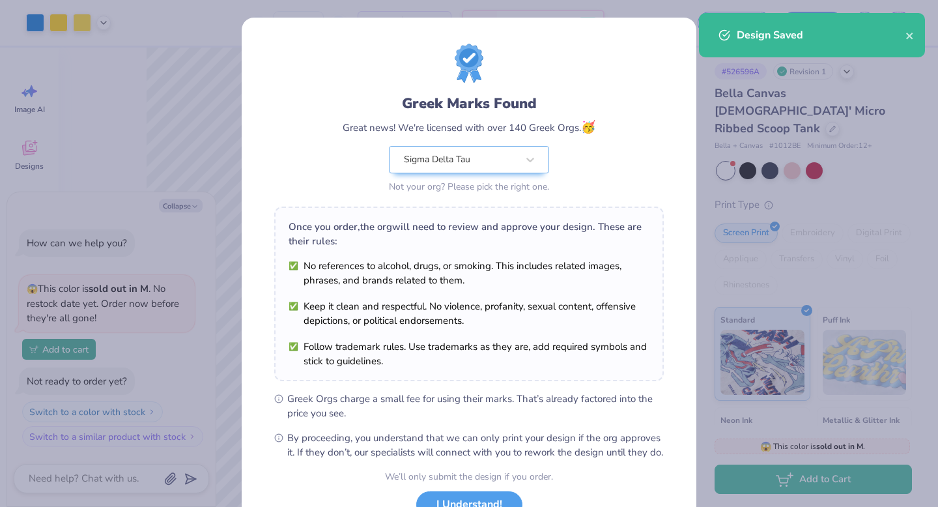
scroll to position [103, 0]
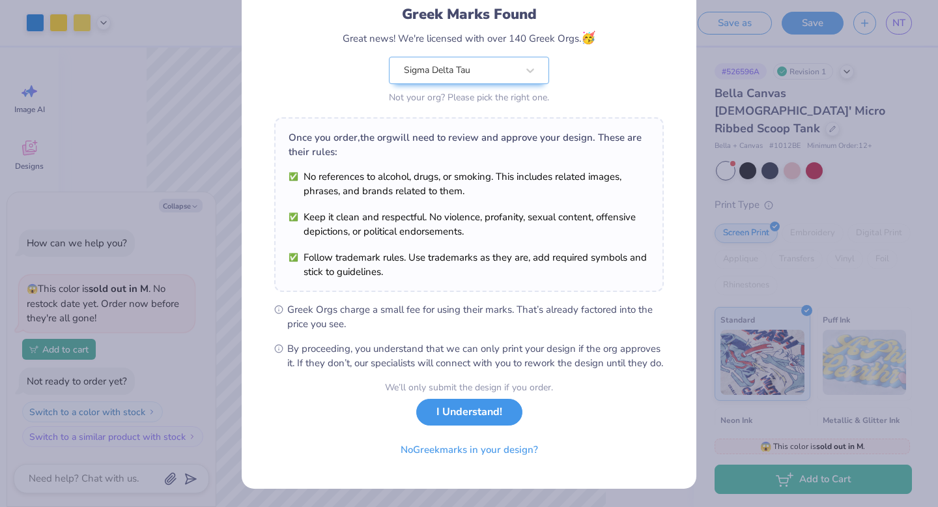
click at [464, 423] on button "I Understand!" at bounding box center [469, 411] width 106 height 27
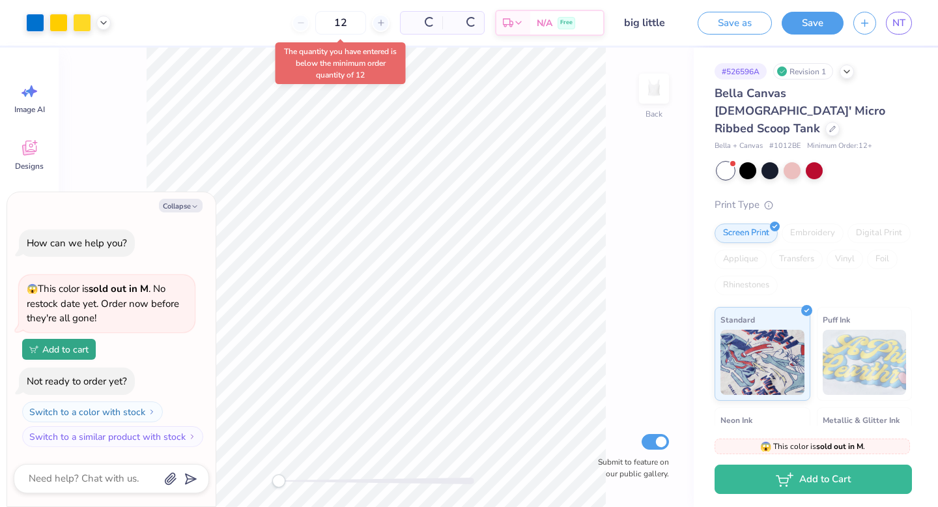
scroll to position [0, 0]
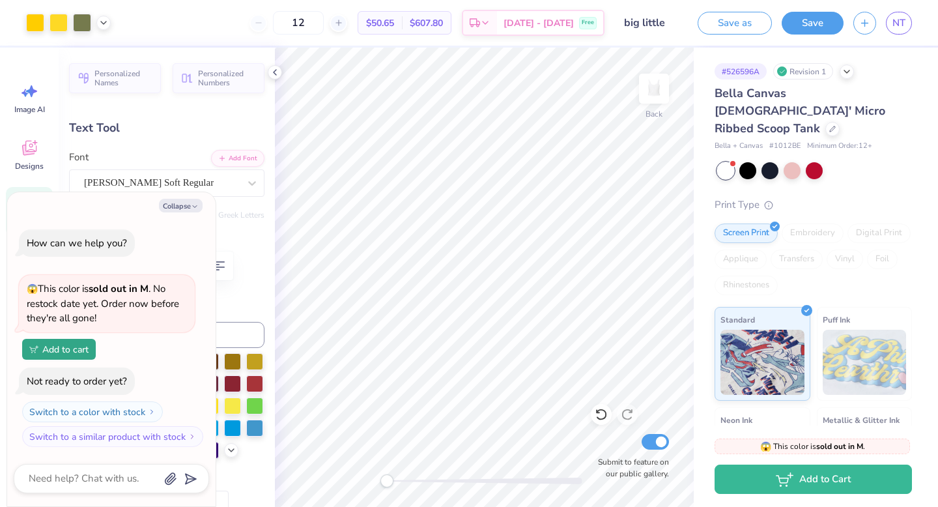
type textarea "x"
type input "4.73"
type input "0.96"
type input "3.68"
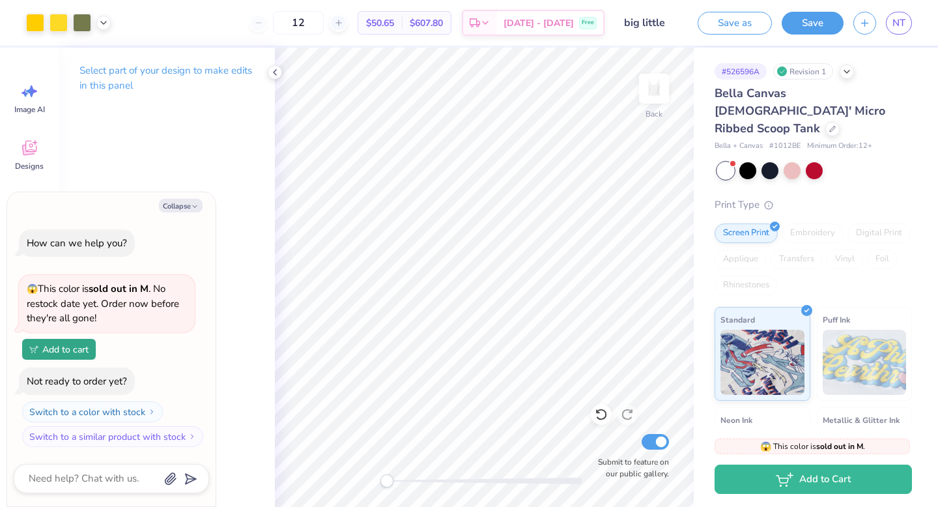
type textarea "x"
